Goal: Subscribe to service/newsletter

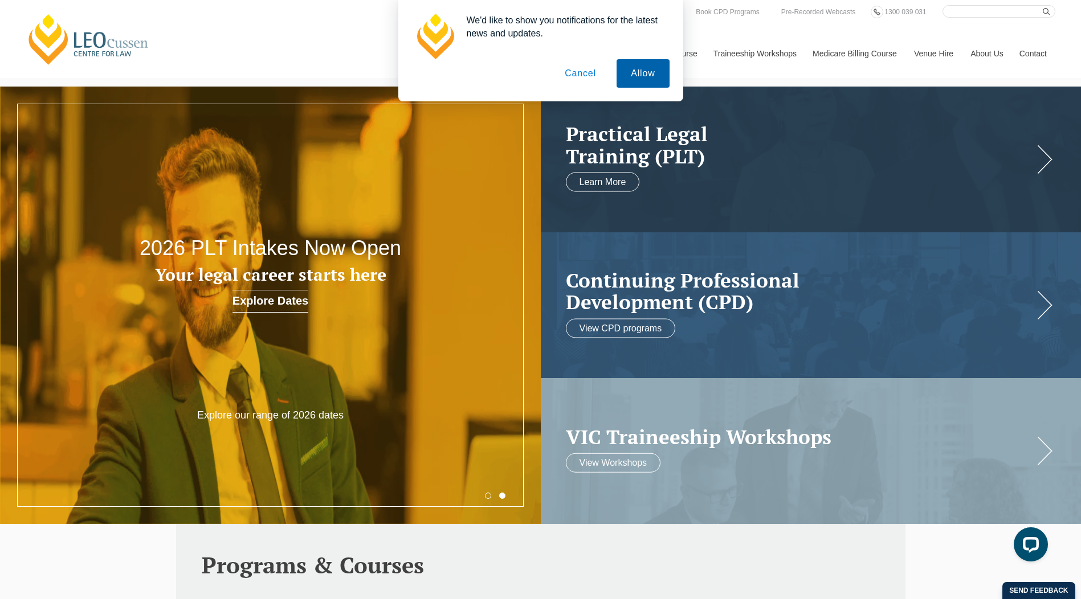
click at [647, 70] on button "Allow" at bounding box center [643, 73] width 52 height 28
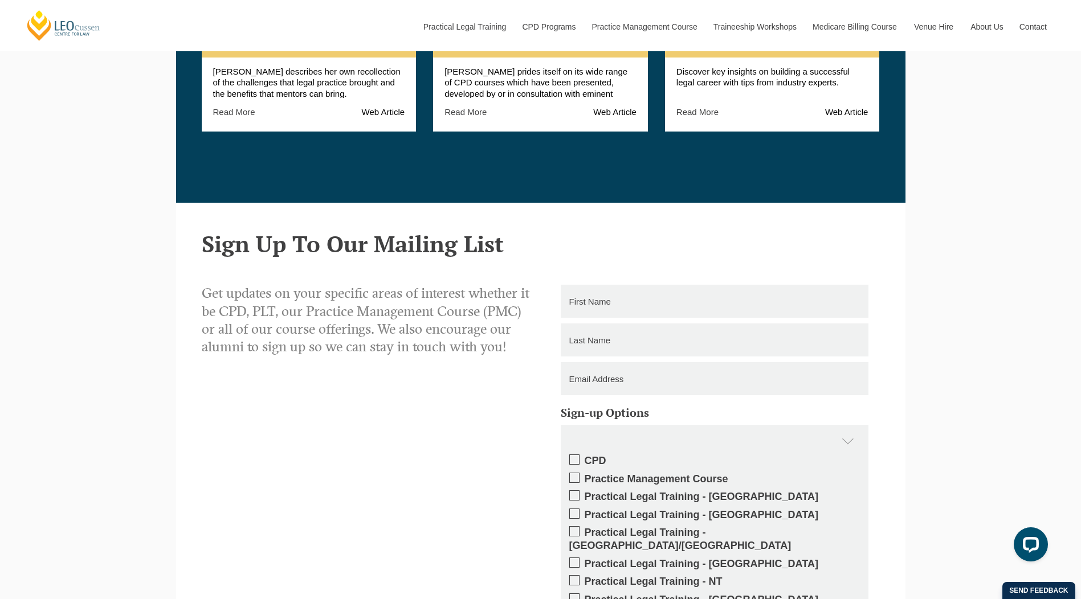
scroll to position [1709, 0]
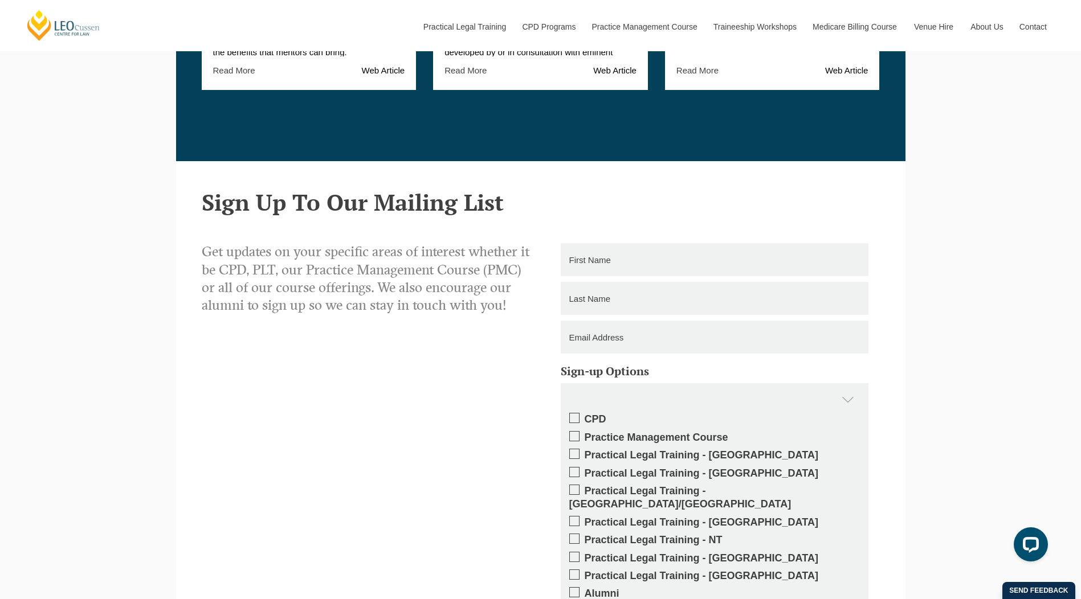
click at [632, 266] on input "text" at bounding box center [715, 259] width 308 height 33
type input "Jamila"
type input "Buchanan"
type input "jbuchanan@hopeearle.com.au"
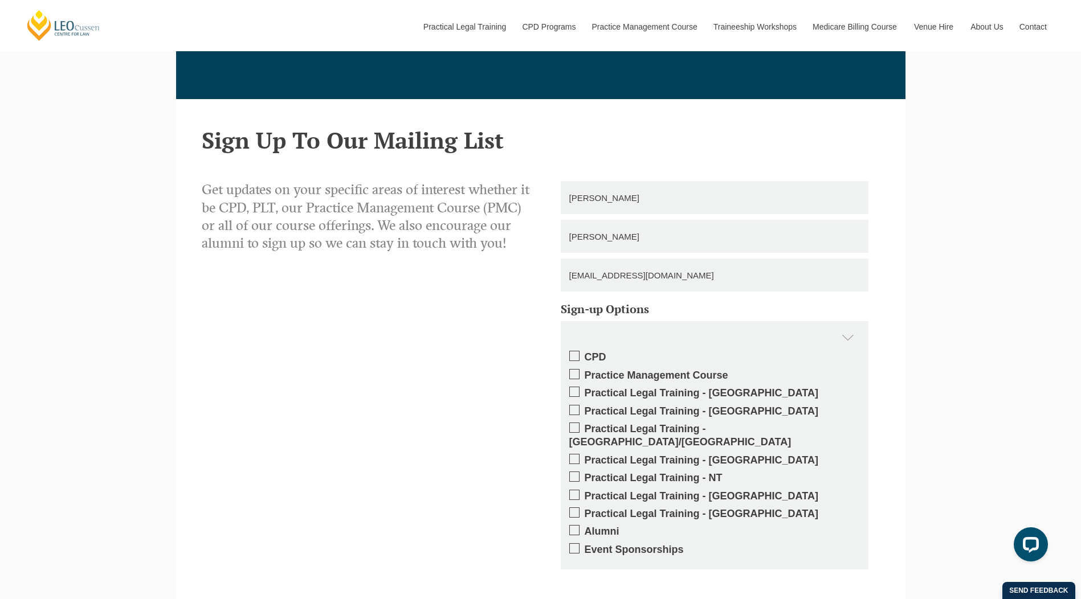
scroll to position [1880, 0]
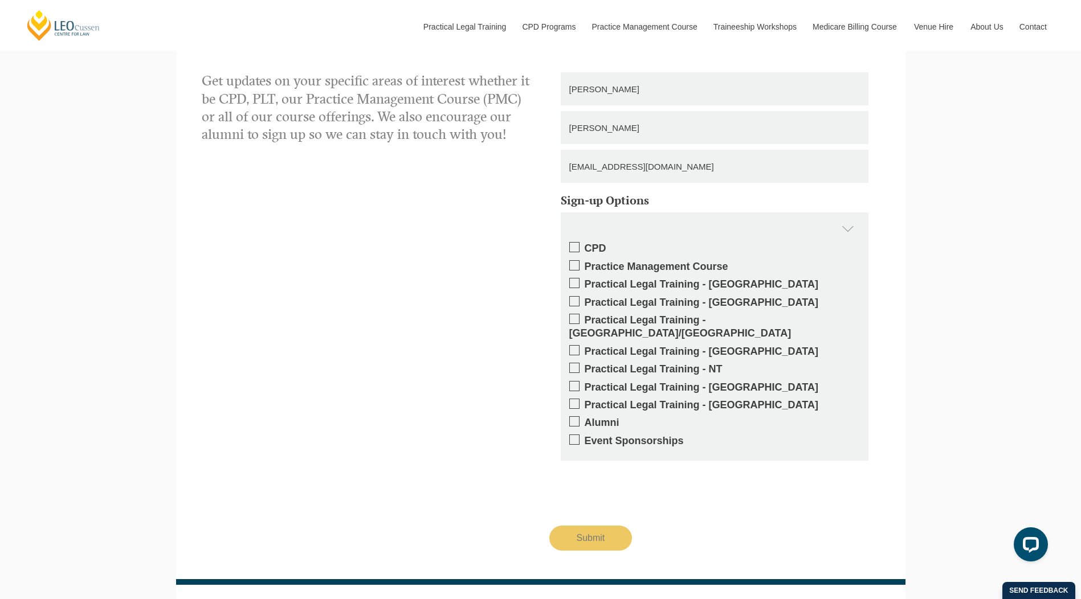
click at [575, 244] on span at bounding box center [574, 247] width 10 height 10
click at [585, 244] on input "CPD" at bounding box center [585, 244] width 0 height 0
click at [571, 266] on span at bounding box center [574, 265] width 10 height 10
click at [585, 263] on input "Practice Management Course" at bounding box center [585, 263] width 0 height 0
click at [577, 435] on span at bounding box center [574, 440] width 10 height 10
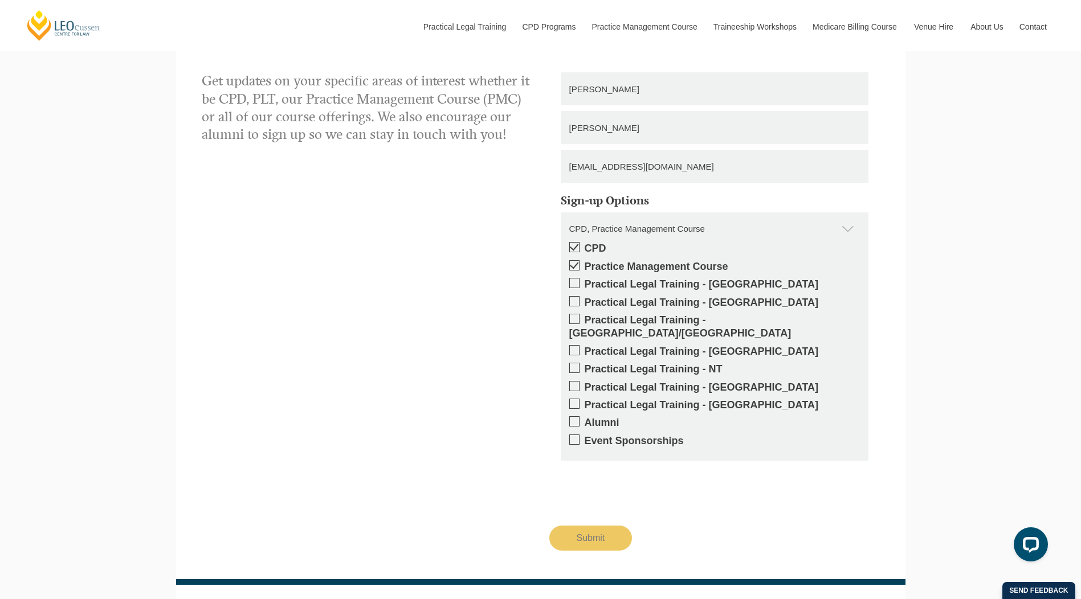
click at [585, 437] on input "Event Sponsorships" at bounding box center [585, 437] width 0 height 0
click at [575, 417] on span at bounding box center [574, 422] width 10 height 10
click at [585, 419] on input "Alumni" at bounding box center [585, 419] width 0 height 0
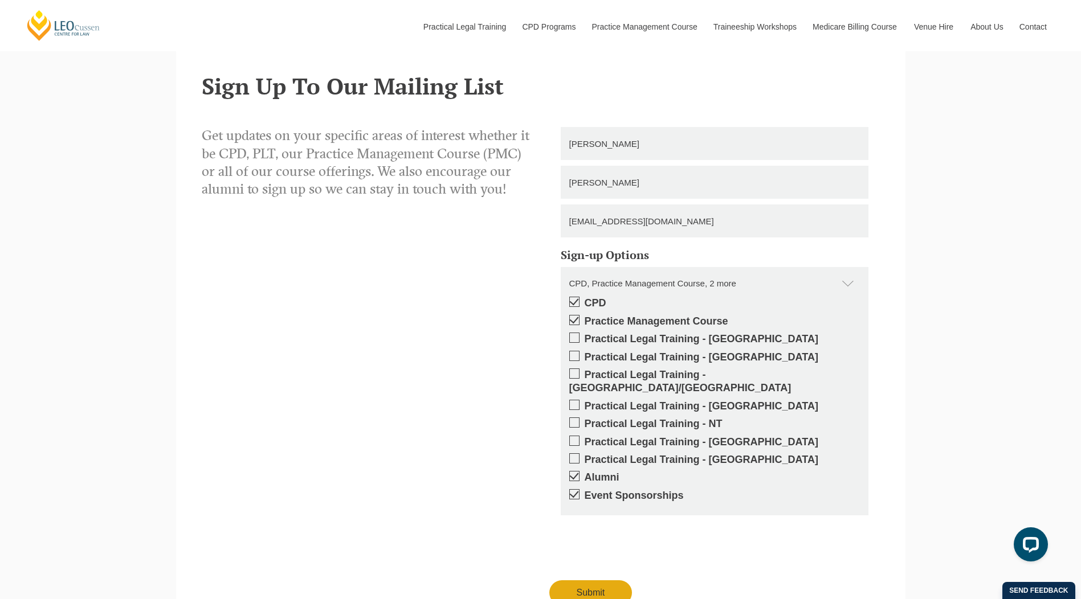
scroll to position [1937, 0]
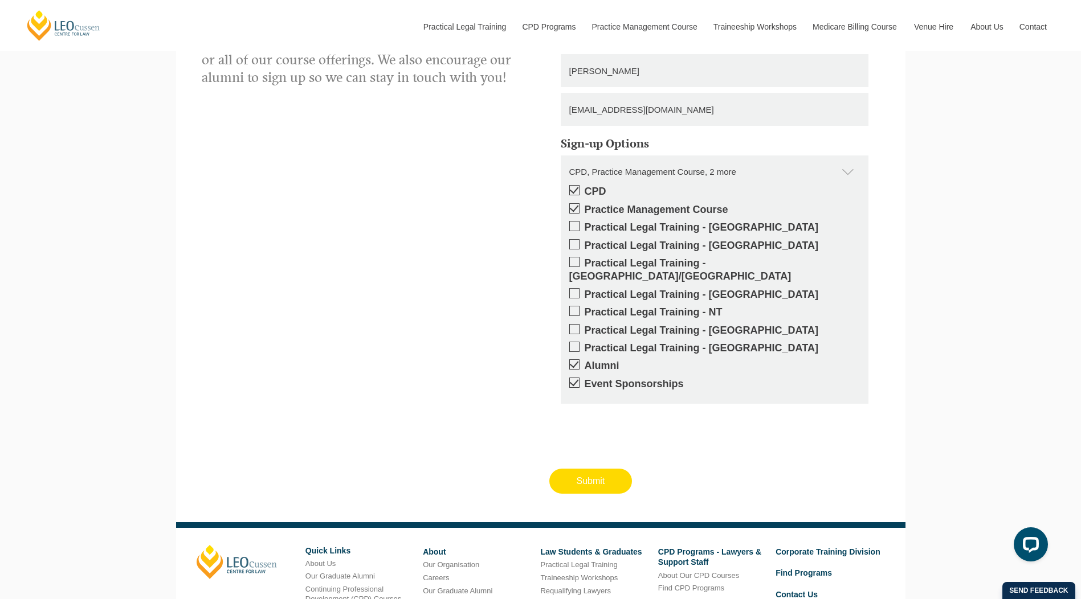
click at [582, 473] on input "Submit" at bounding box center [590, 481] width 83 height 25
type input "Submitting"
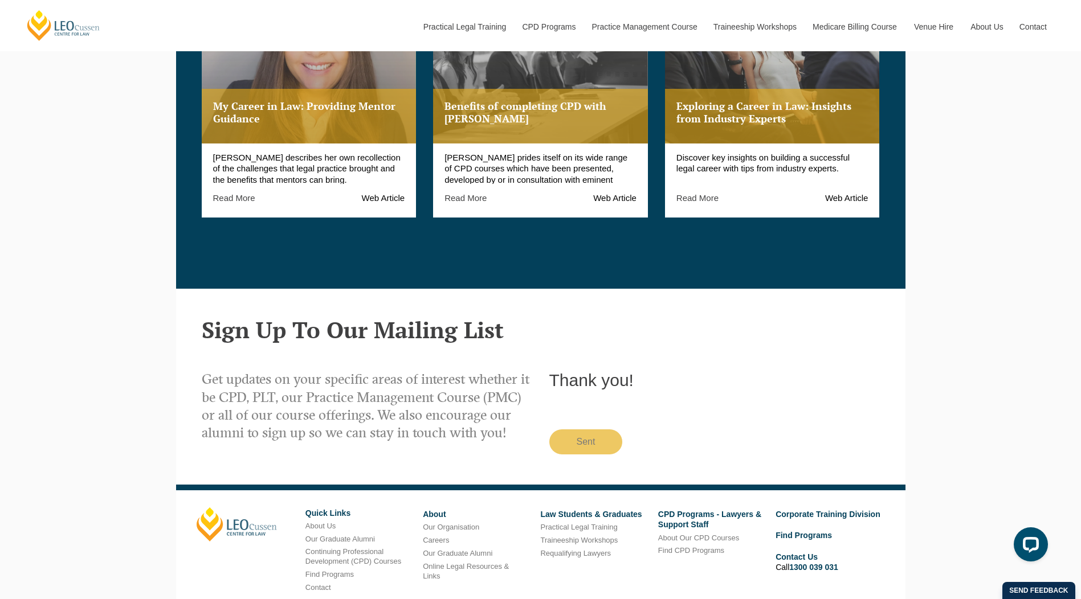
scroll to position [1458, 0]
